Goal: Task Accomplishment & Management: Manage account settings

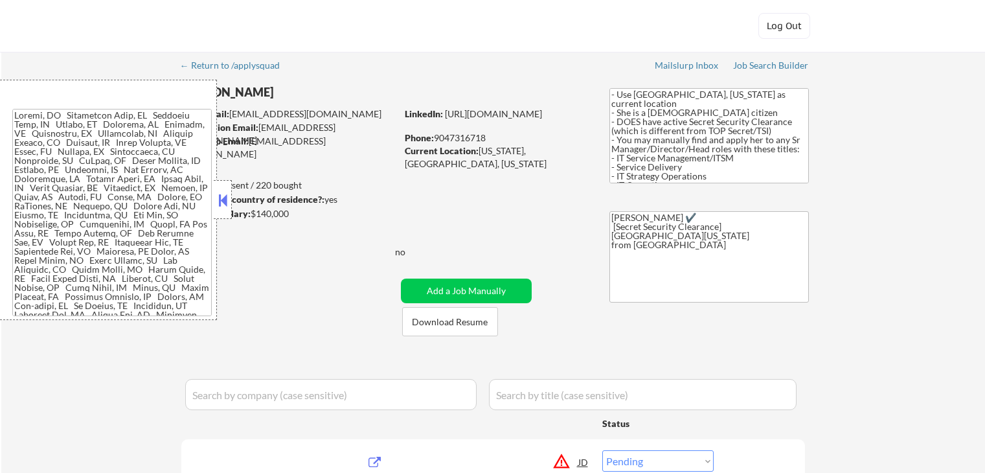
select select ""pending""
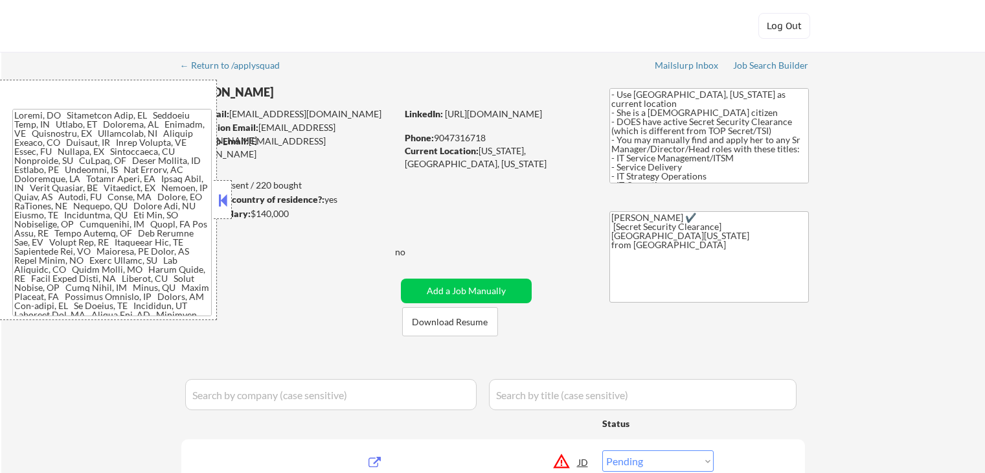
select select ""pending""
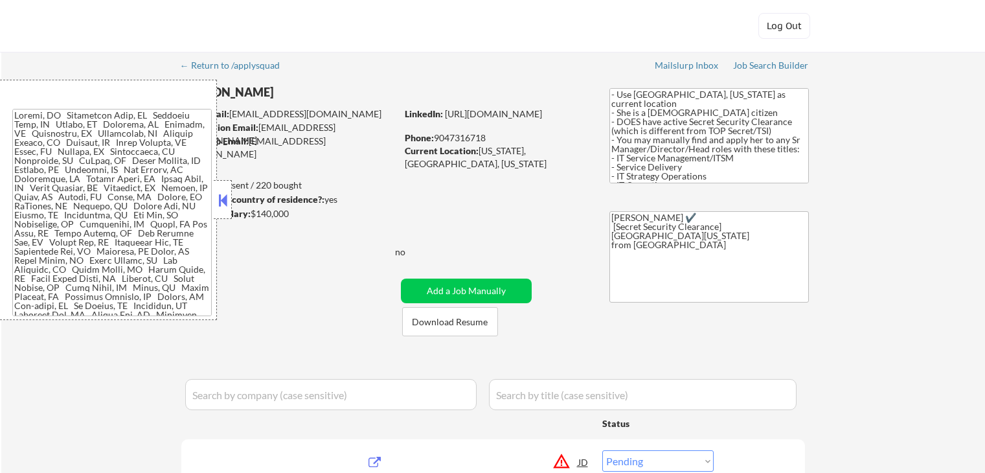
select select ""pending""
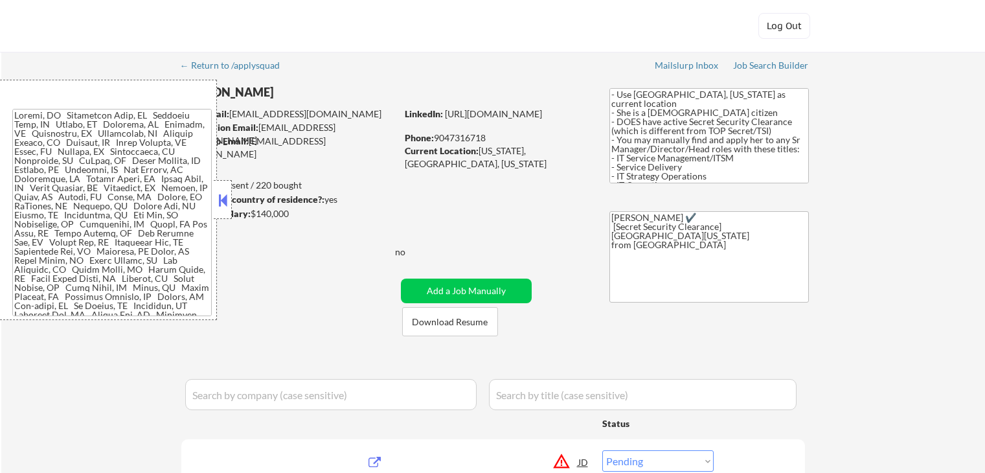
select select ""pending""
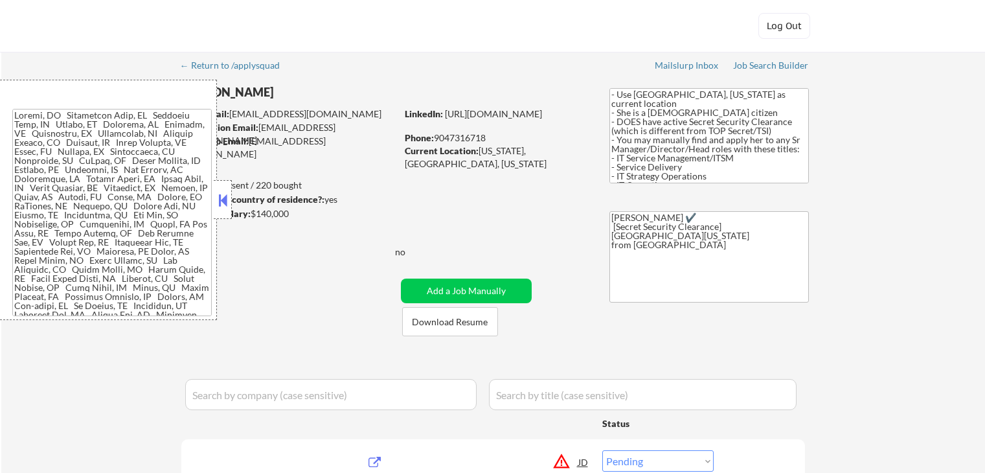
select select ""pending""
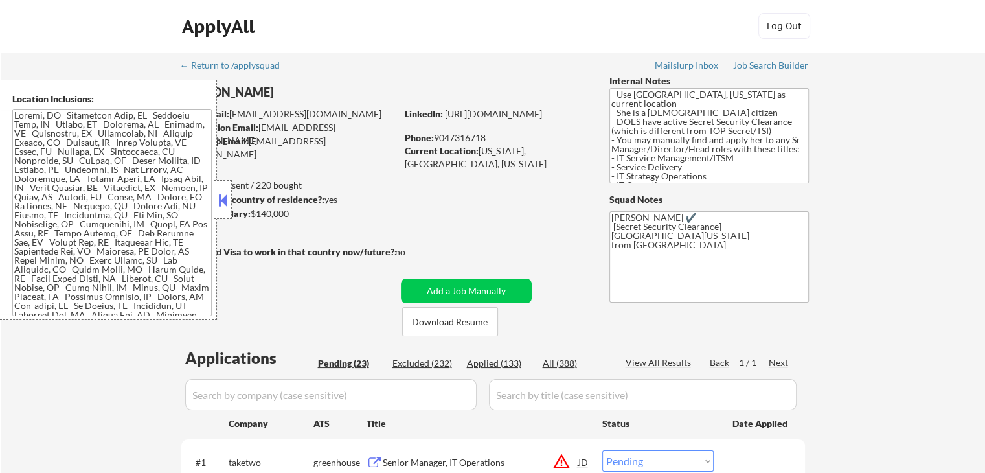
click at [503, 363] on div "Applied (133)" at bounding box center [499, 363] width 65 height 13
click at [225, 198] on button at bounding box center [223, 199] width 14 height 19
click at [223, 205] on button at bounding box center [223, 199] width 14 height 19
select select ""applied""
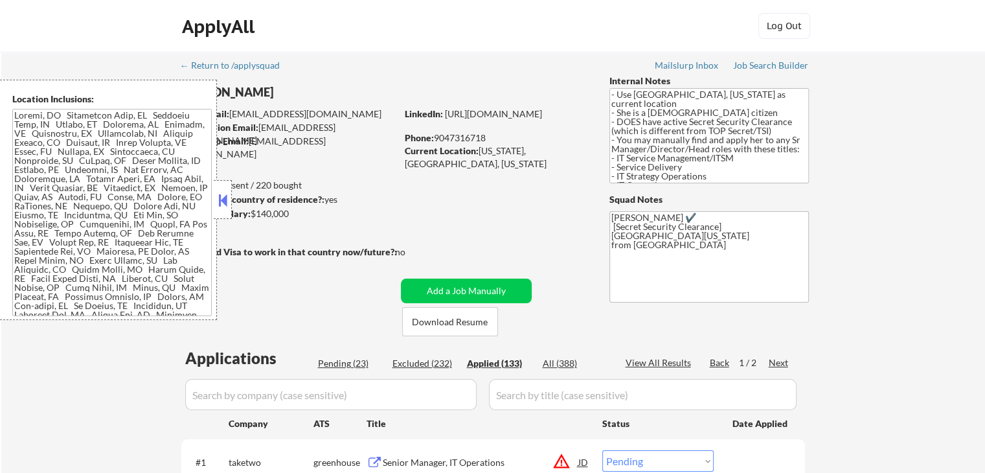
select select ""applied""
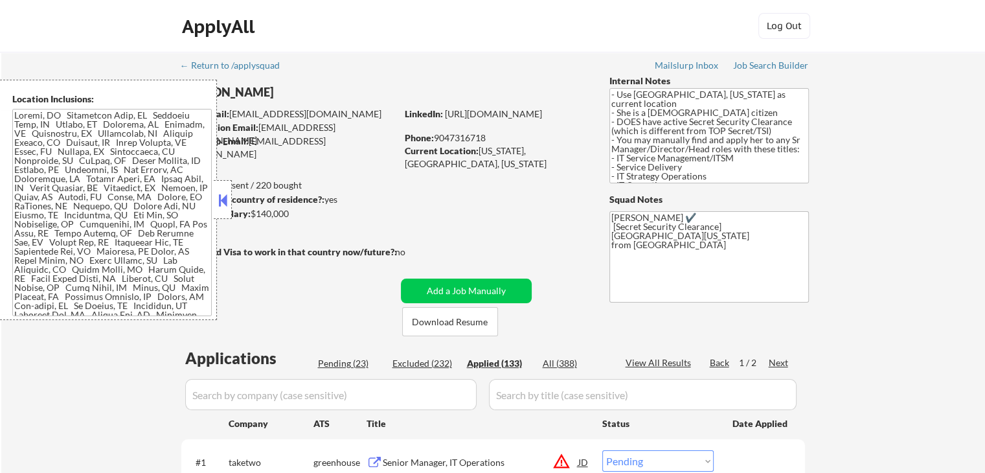
select select ""applied""
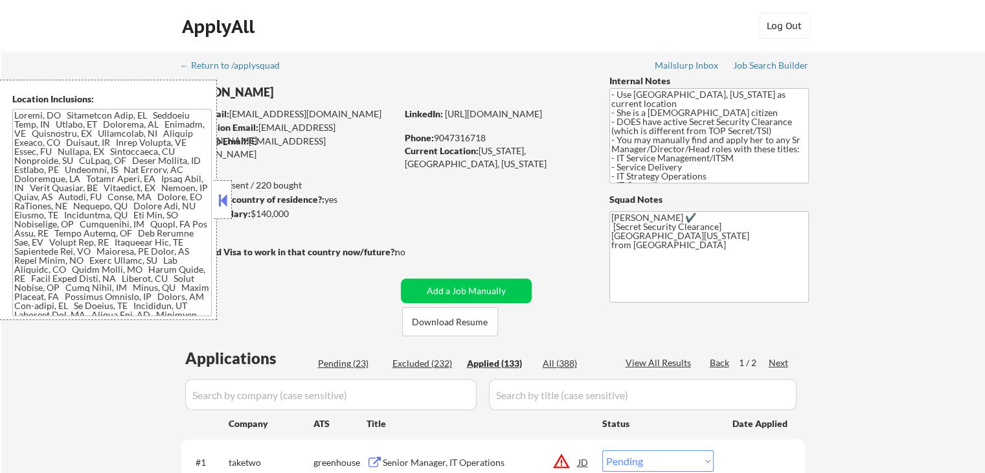
select select ""applied""
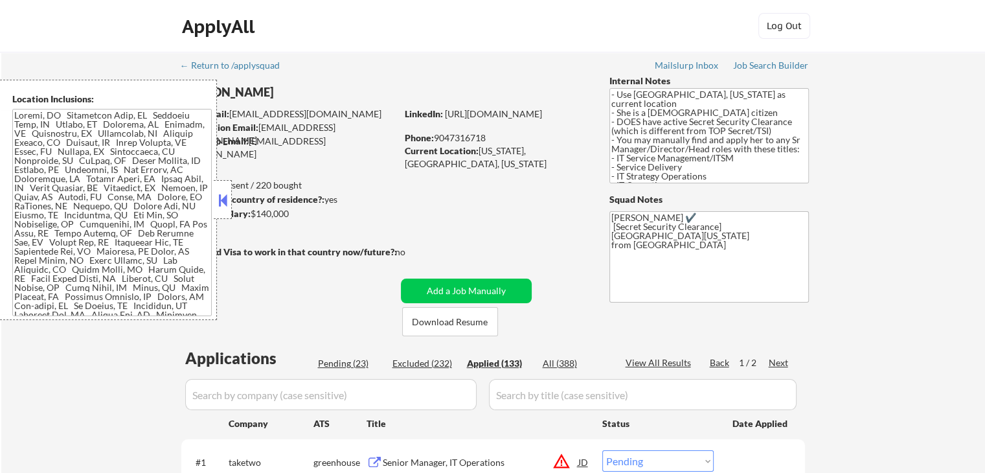
select select ""applied""
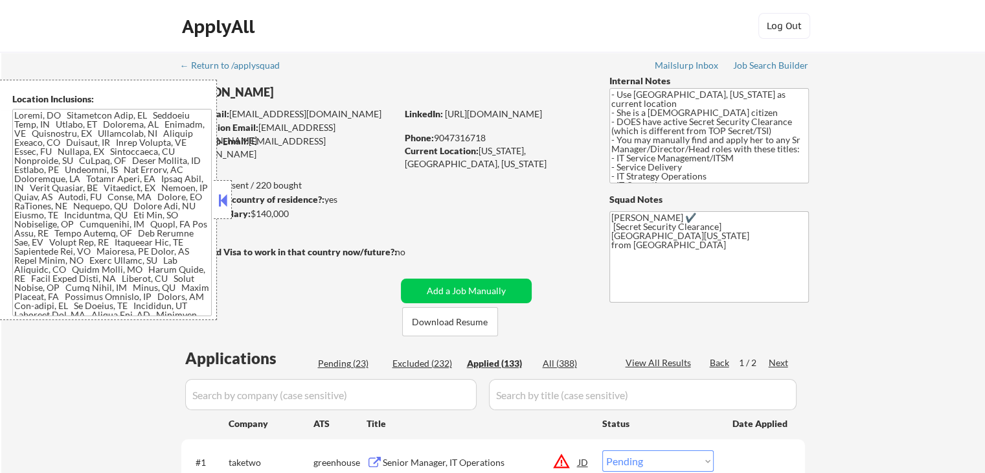
select select ""applied""
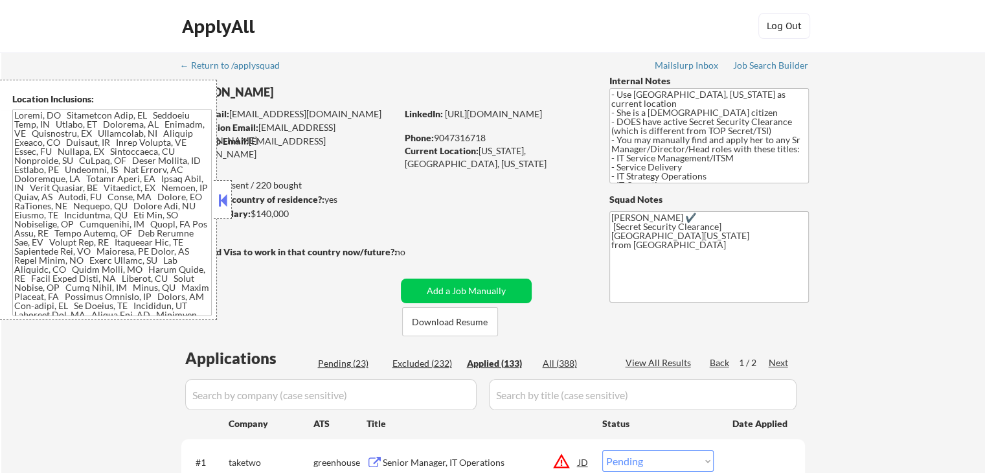
select select ""applied""
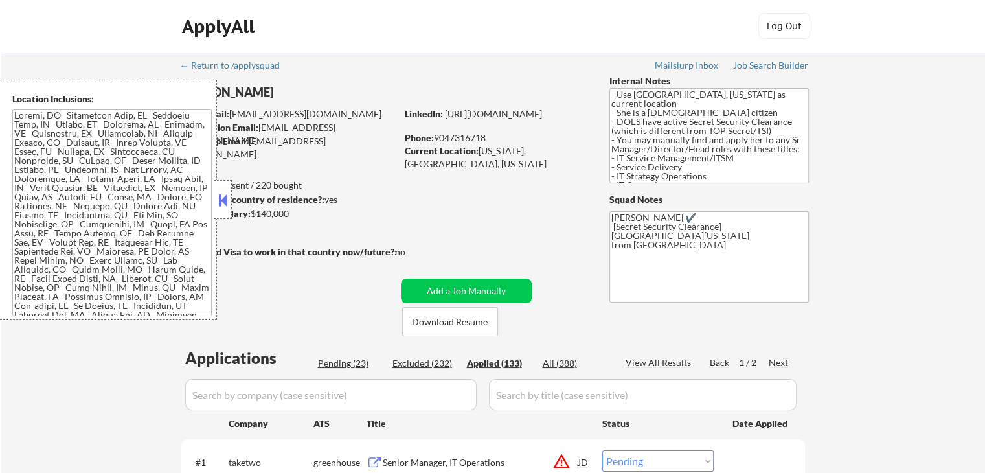
select select ""applied""
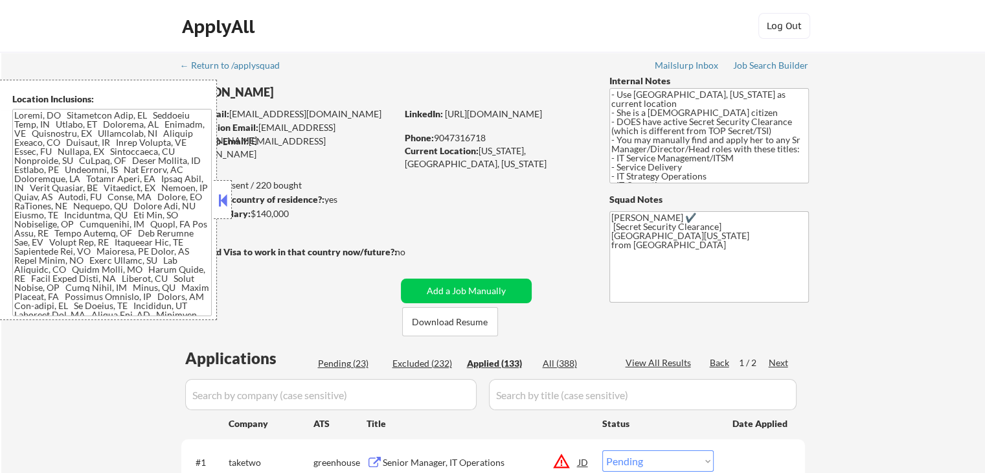
select select ""applied""
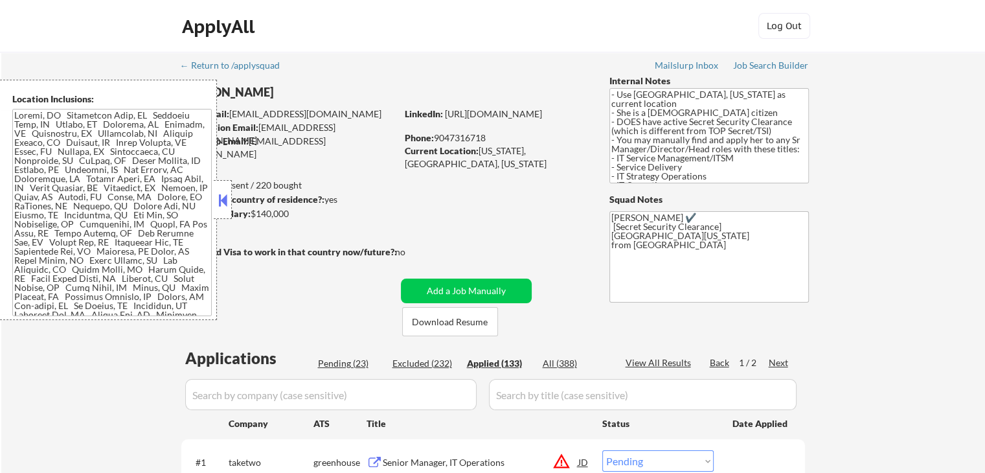
select select ""applied""
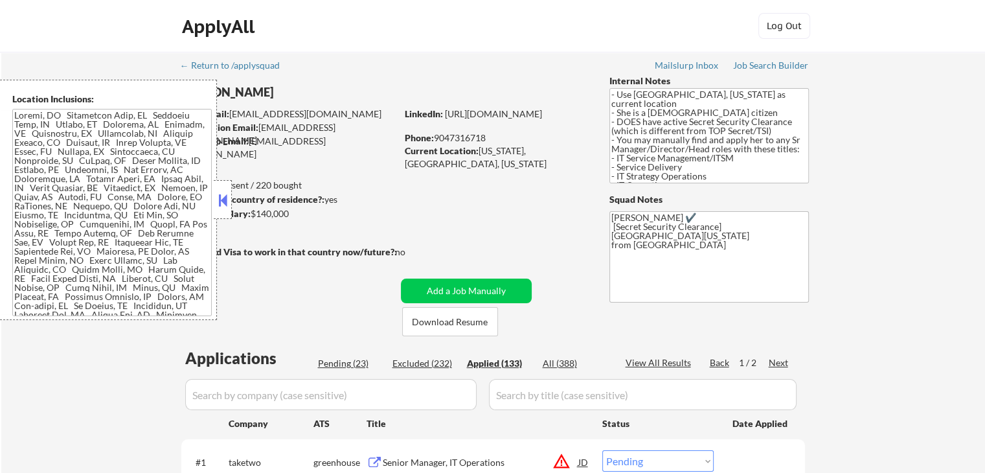
select select ""applied""
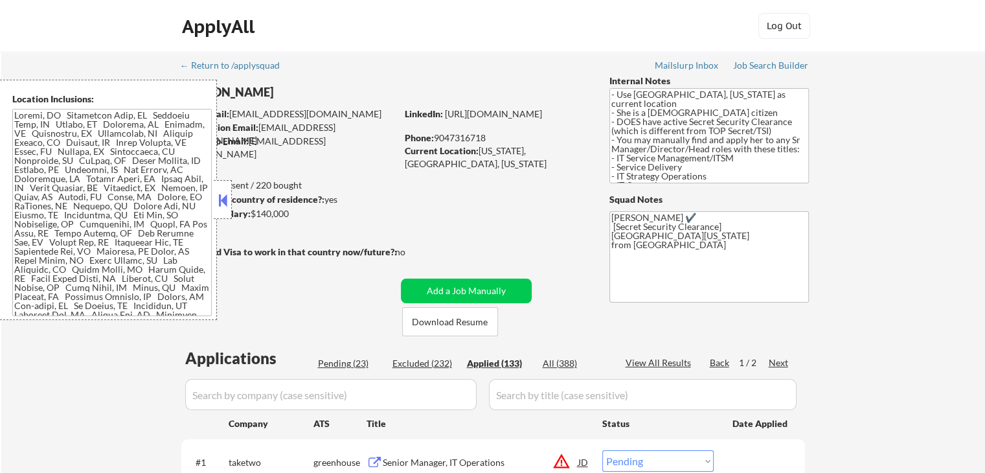
select select ""applied""
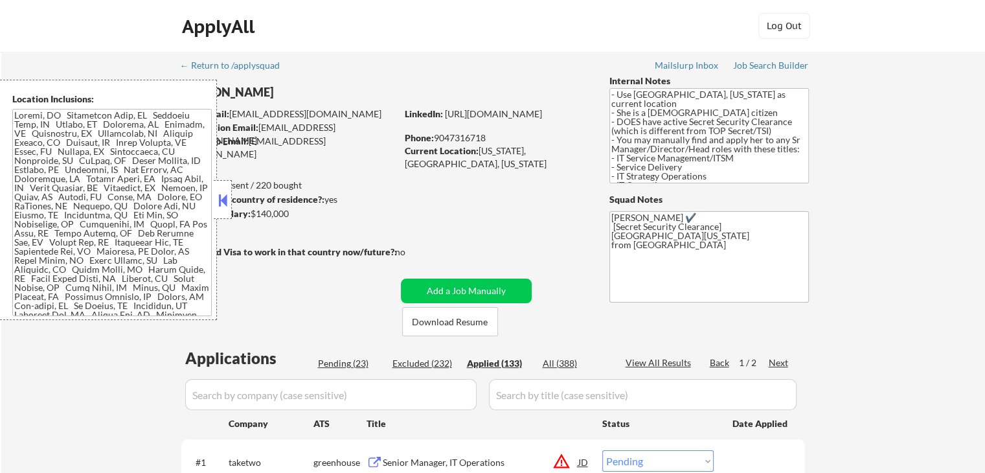
select select ""applied""
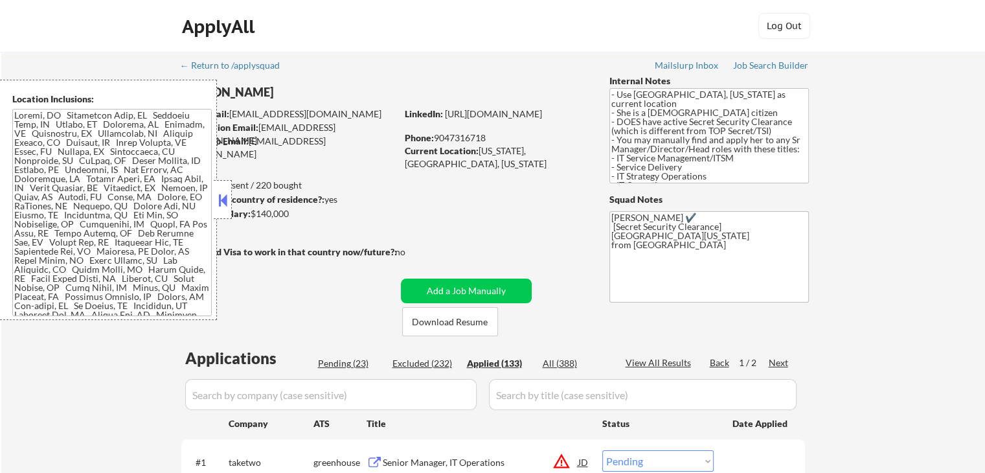
select select ""applied""
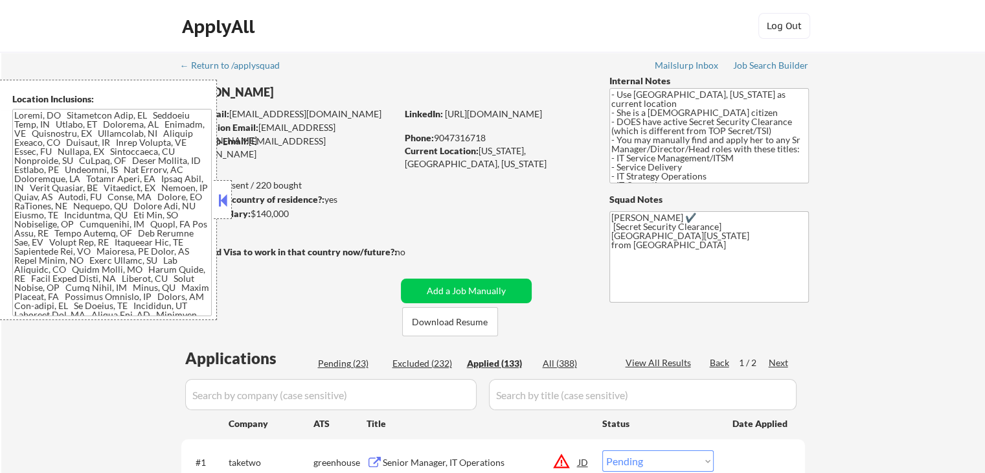
select select ""applied""
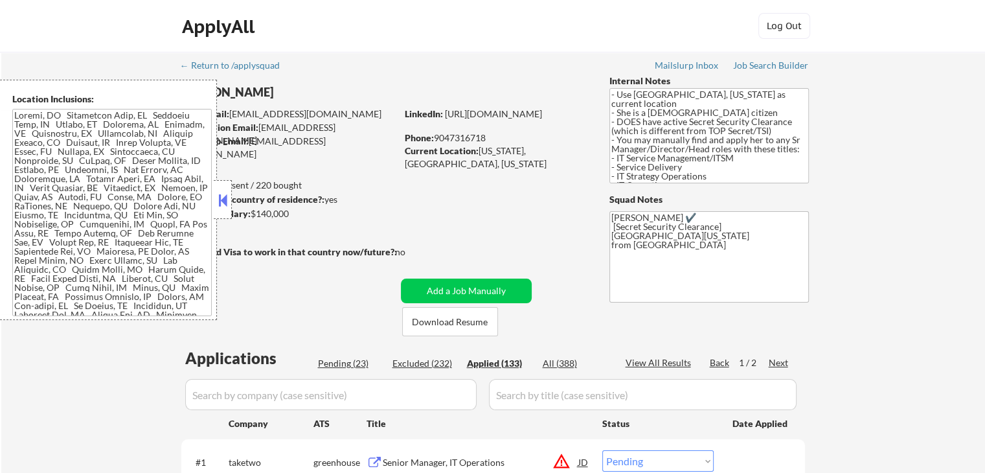
select select ""applied""
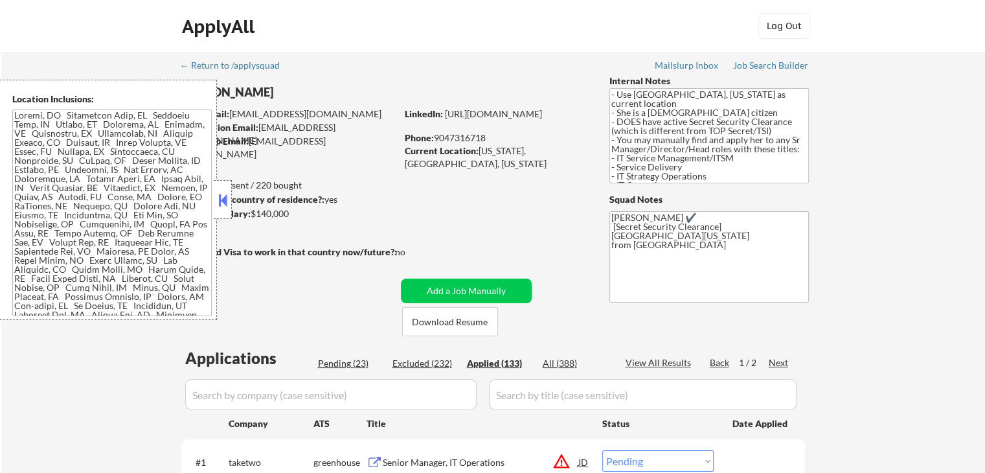
select select ""applied""
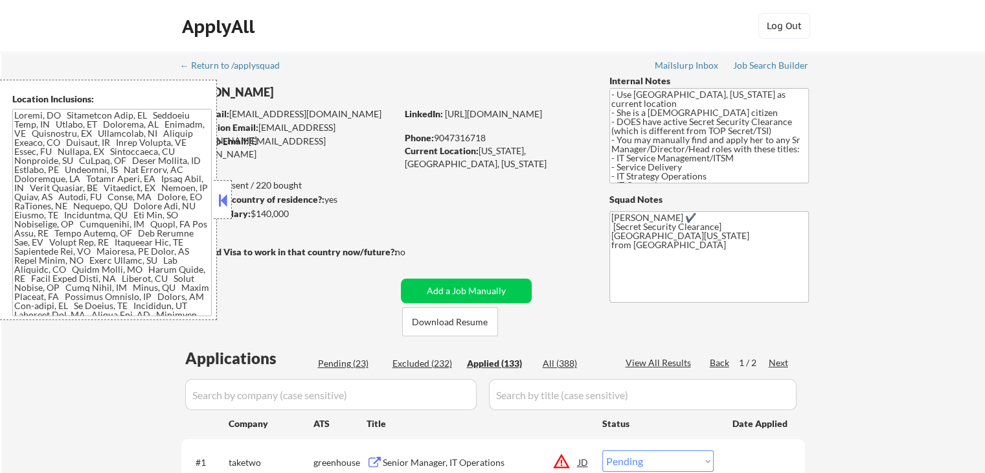
select select ""applied""
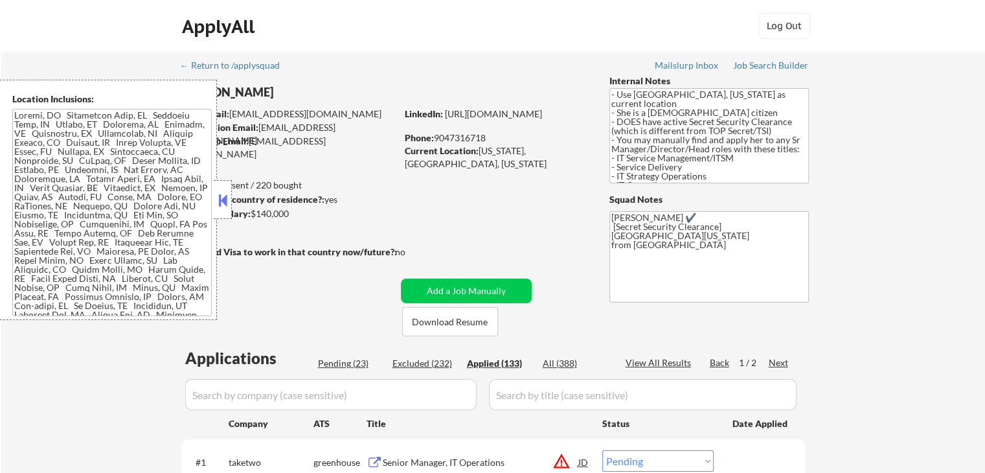
select select ""applied""
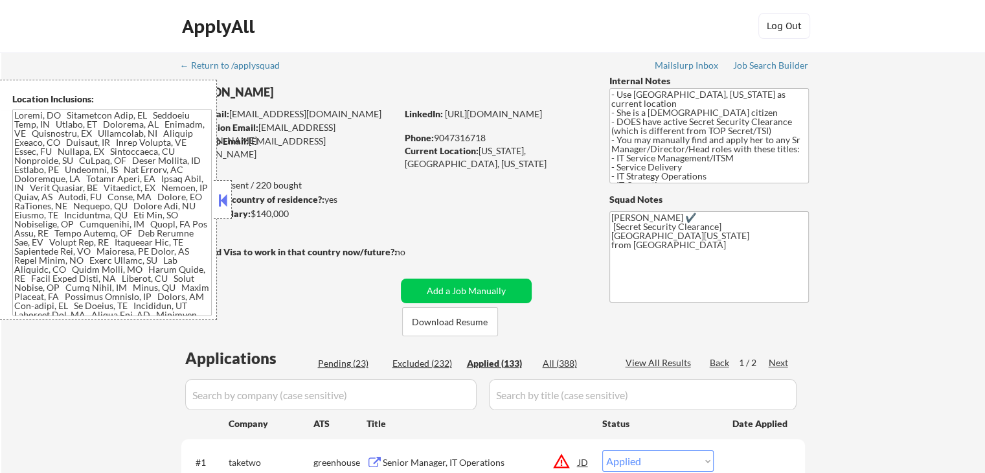
select select ""applied""
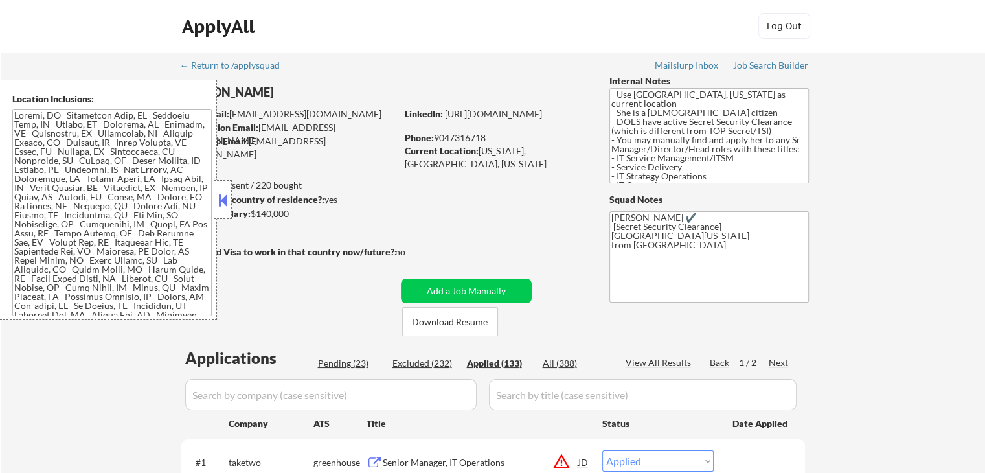
select select ""applied""
drag, startPoint x: 212, startPoint y: 200, endPoint x: 228, endPoint y: 198, distance: 15.8
click at [215, 200] on div "Location Inclusions:" at bounding box center [116, 200] width 232 height 240
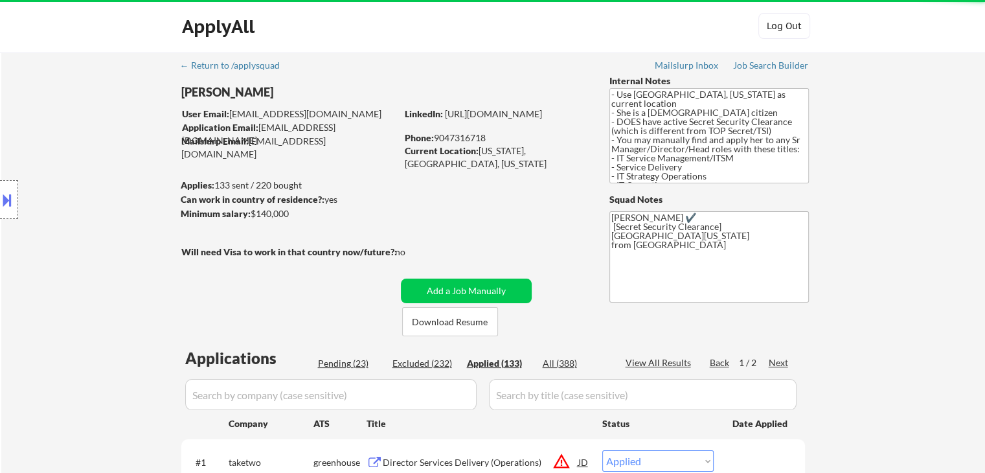
click at [231, 196] on div "Location Inclusions:" at bounding box center [116, 200] width 232 height 240
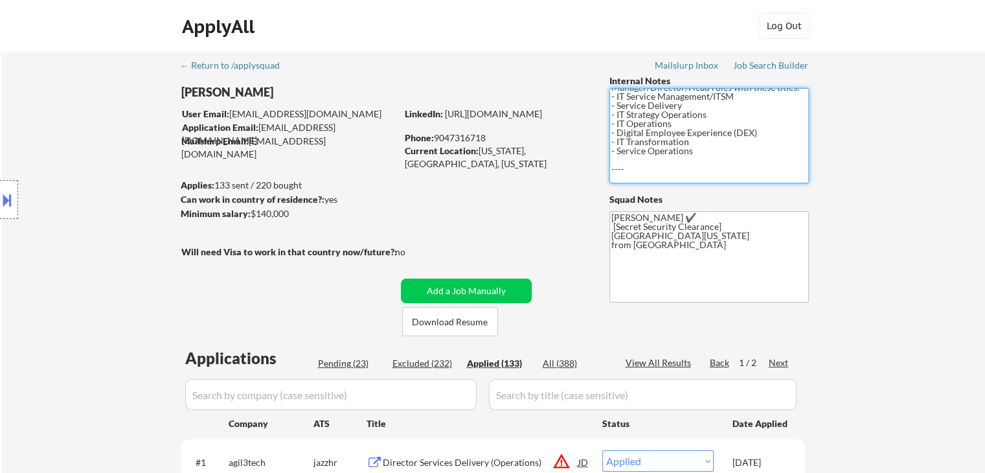
scroll to position [69, 0]
click at [8, 199] on button at bounding box center [7, 199] width 14 height 21
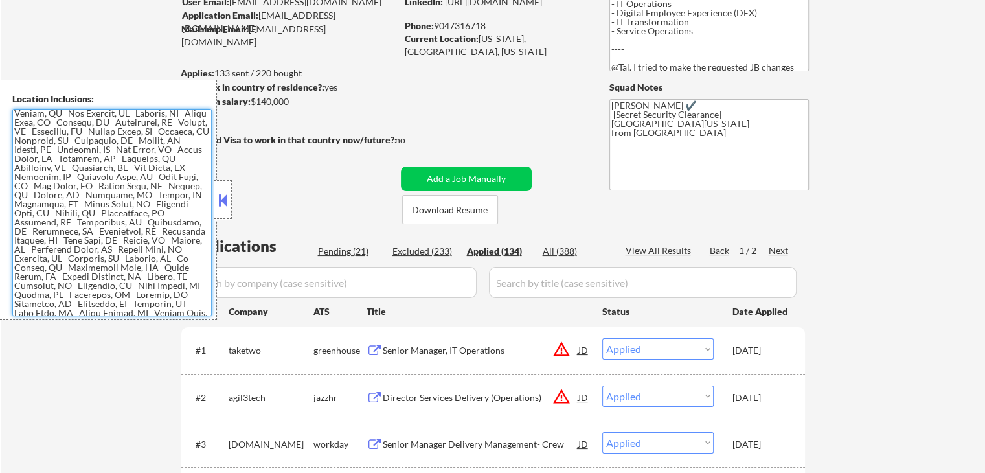
scroll to position [259, 0]
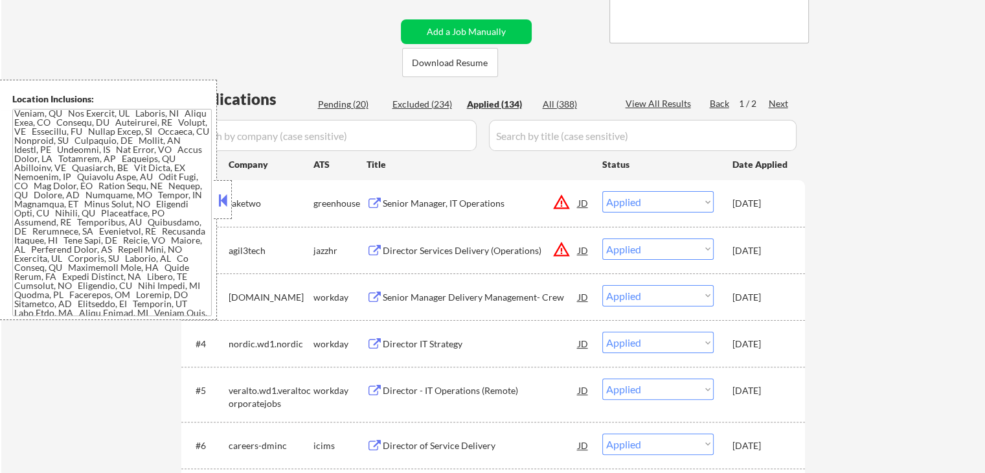
click at [228, 196] on button at bounding box center [223, 199] width 14 height 19
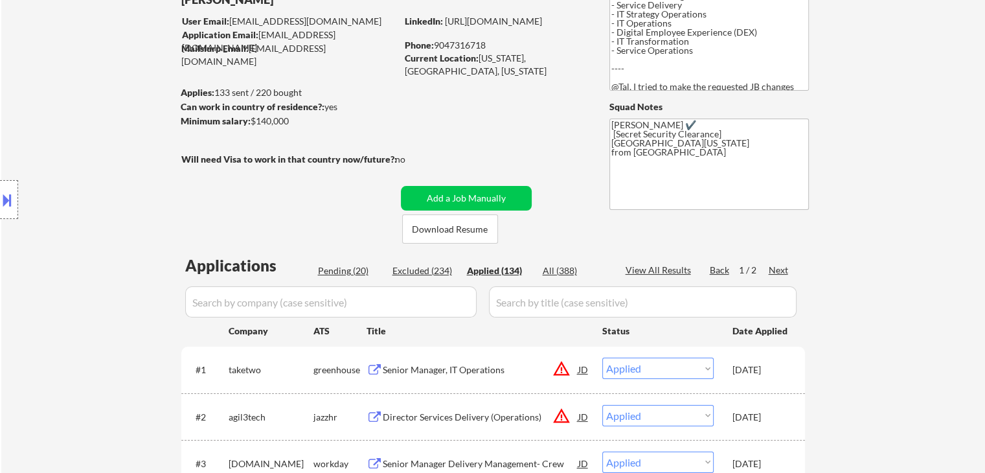
scroll to position [65, 0]
